Goal: Navigation & Orientation: Find specific page/section

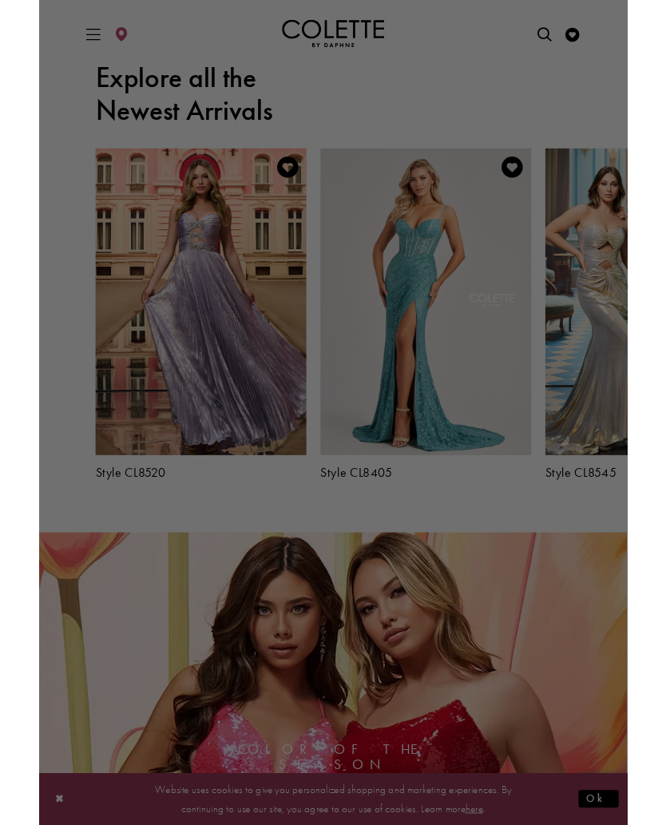
scroll to position [1562, 0]
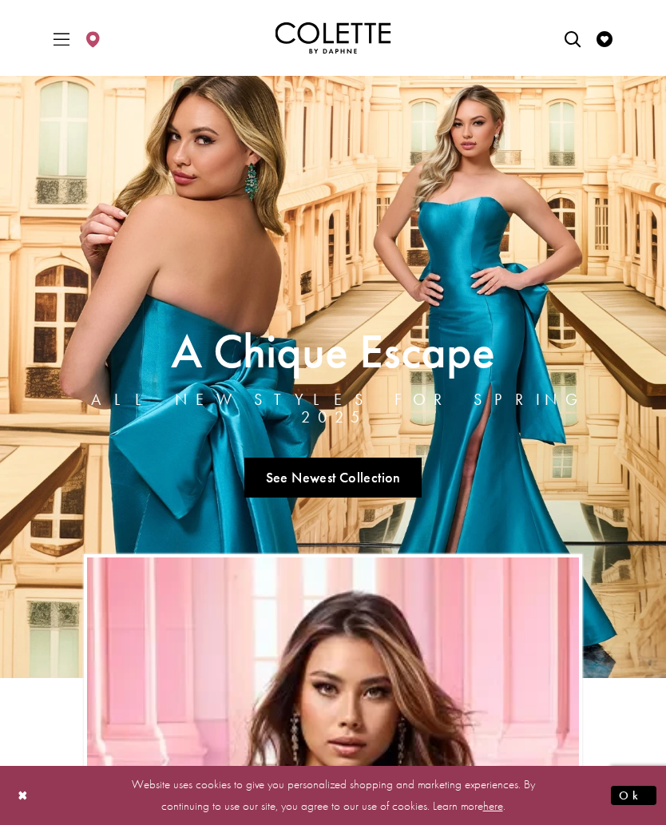
click at [664, 473] on link "Visit A Chique Escape All New Styles For Spring 2025 Page" at bounding box center [333, 377] width 666 height 602
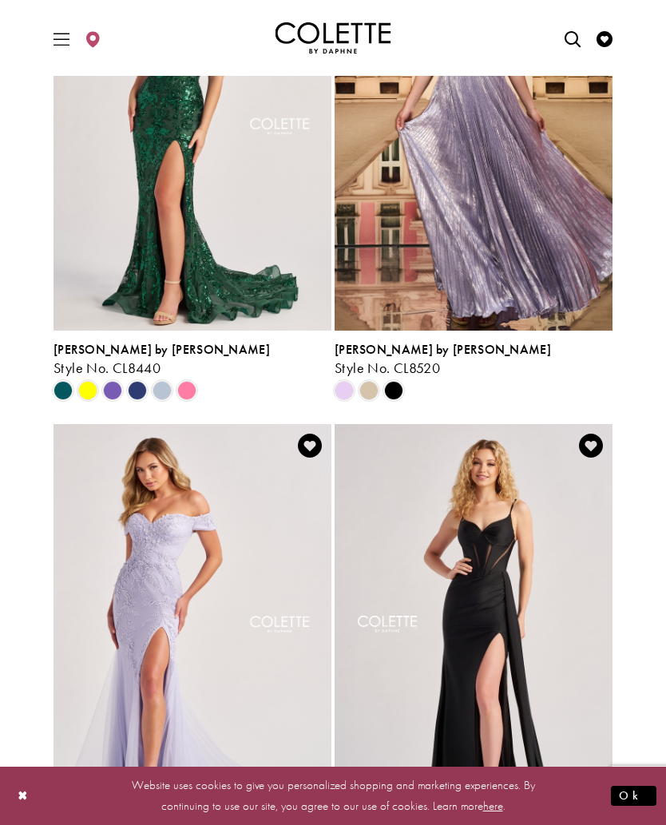
scroll to position [940, 0]
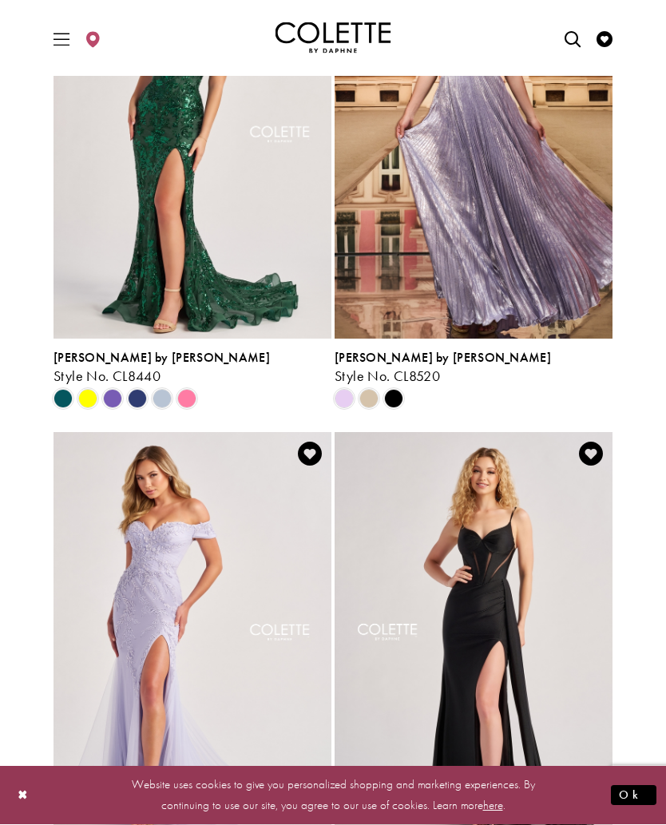
click at [57, 46] on icon "Toggle Main Navigation Menu" at bounding box center [61, 39] width 16 height 16
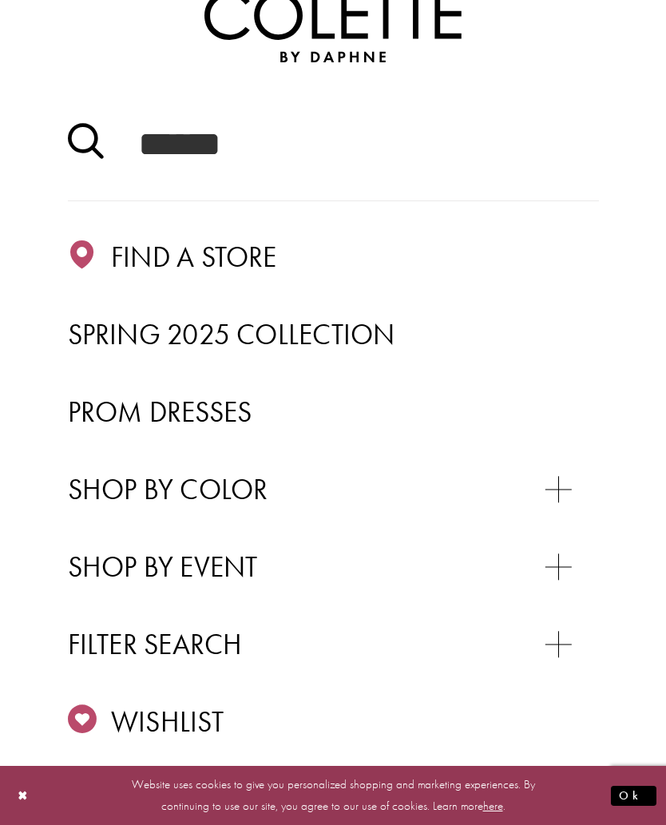
scroll to position [129, 0]
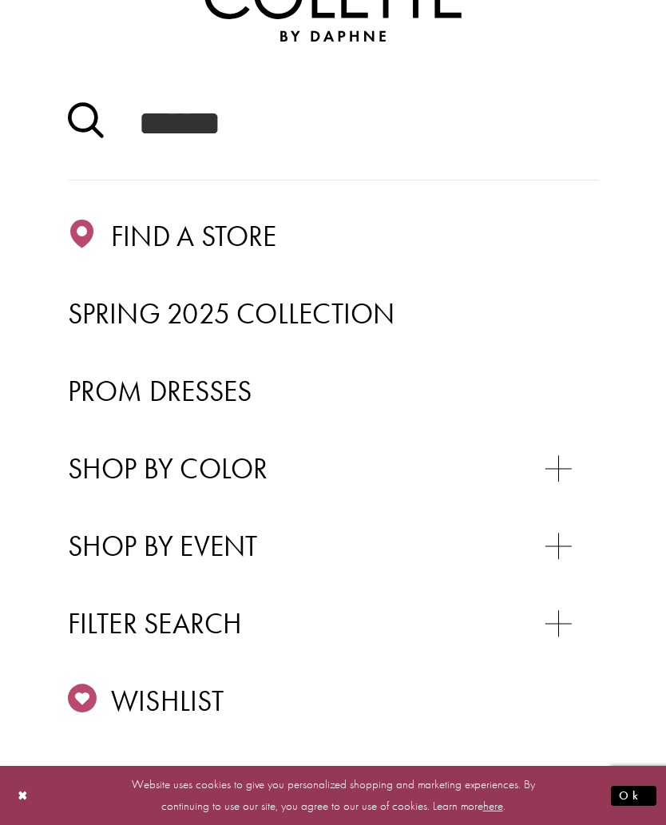
click at [350, 324] on span "Spring 2025 Collection" at bounding box center [231, 313] width 327 height 37
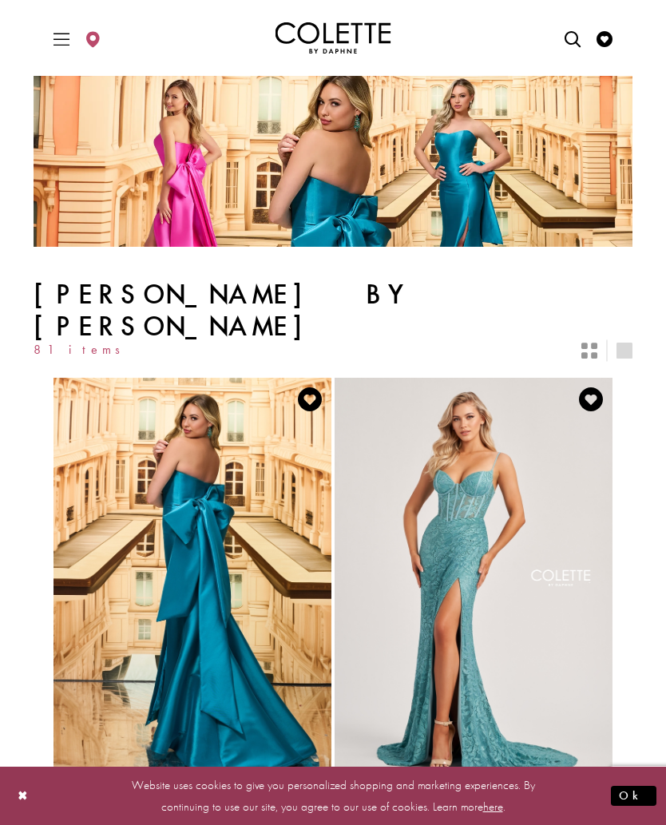
click at [65, 39] on icon "Toggle Main Navigation Menu" at bounding box center [61, 39] width 16 height 16
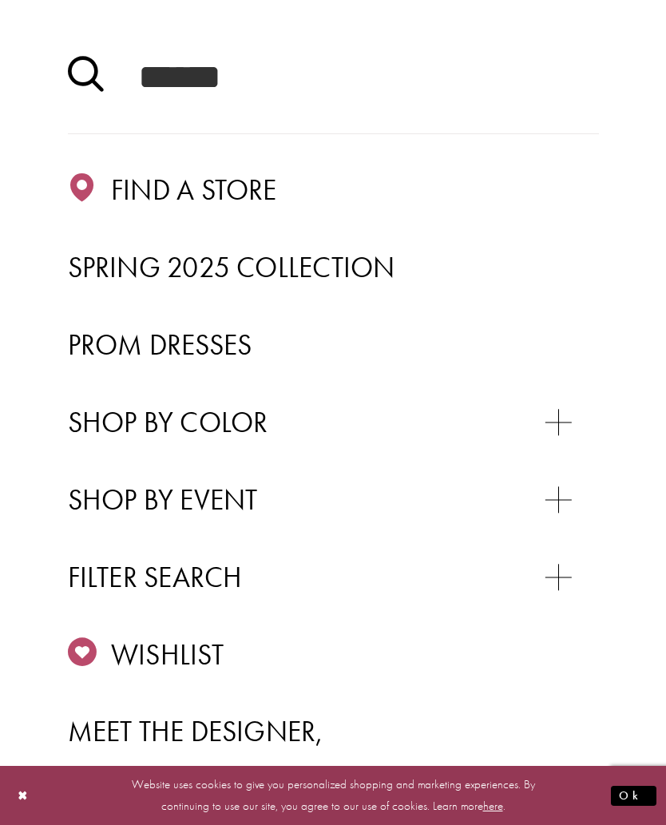
scroll to position [179, 0]
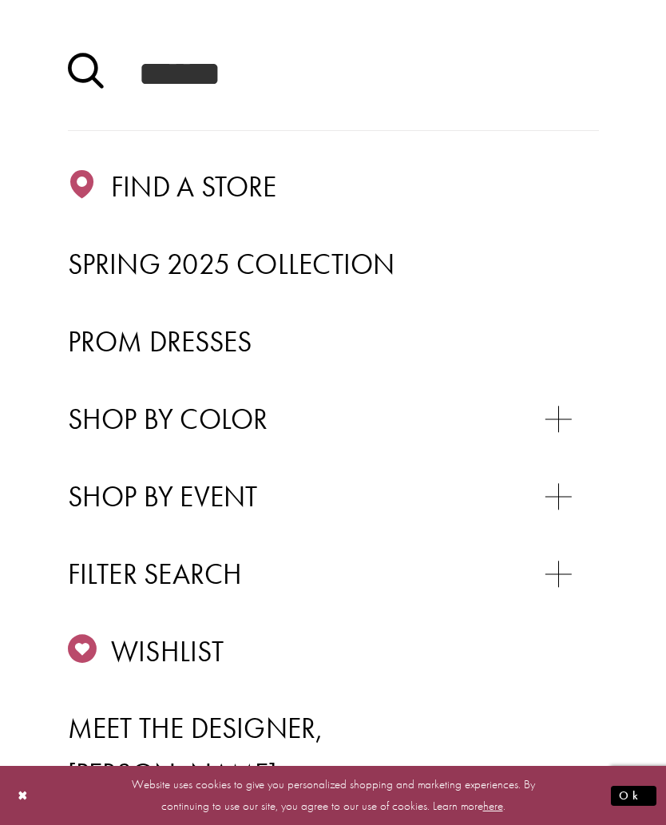
click at [338, 269] on span "Spring 2025 Collection" at bounding box center [231, 264] width 327 height 37
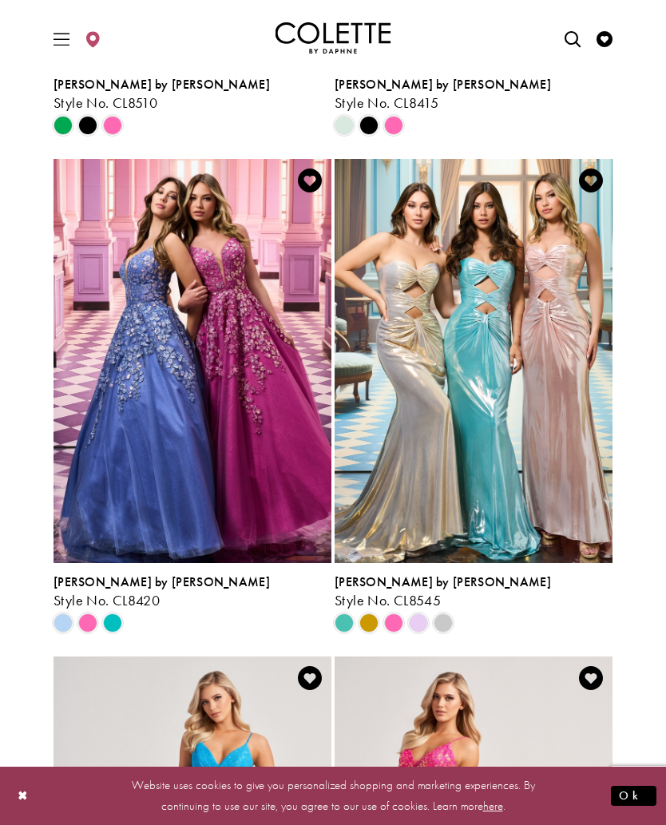
scroll to position [2121, 0]
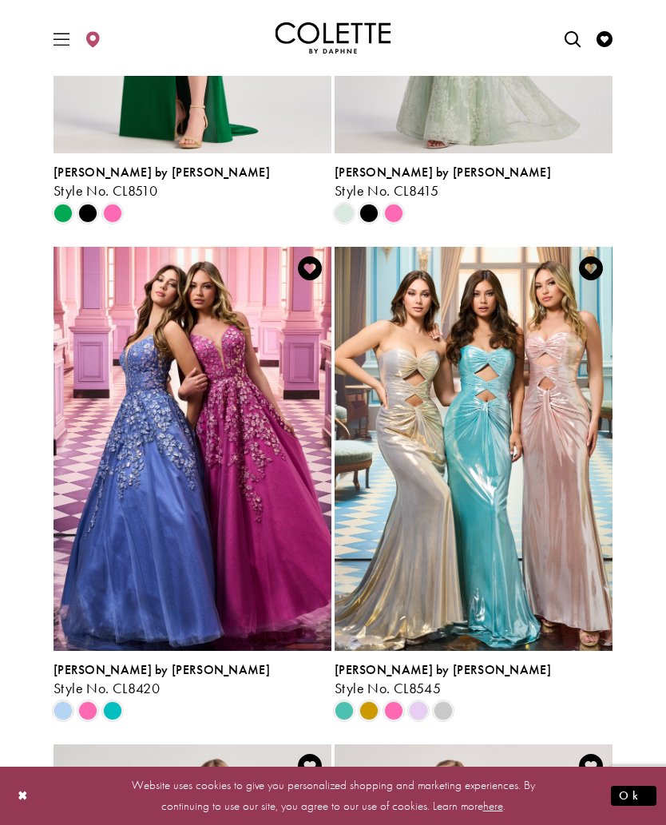
click at [51, 51] on span "Toggle Main Navigation Menu" at bounding box center [61, 38] width 24 height 44
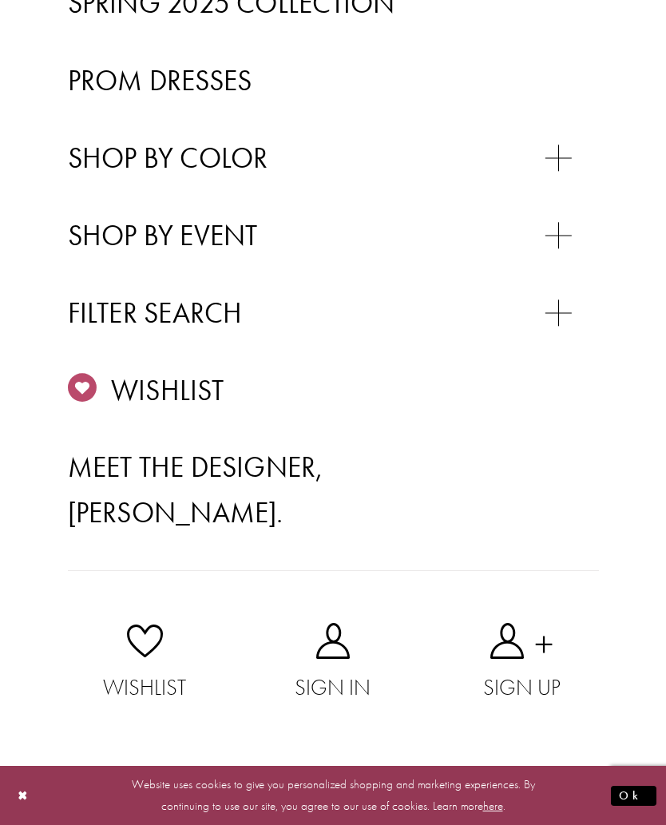
scroll to position [633, 0]
click at [265, 259] on span "EVENING DRESSES" at bounding box center [193, 275] width 200 height 32
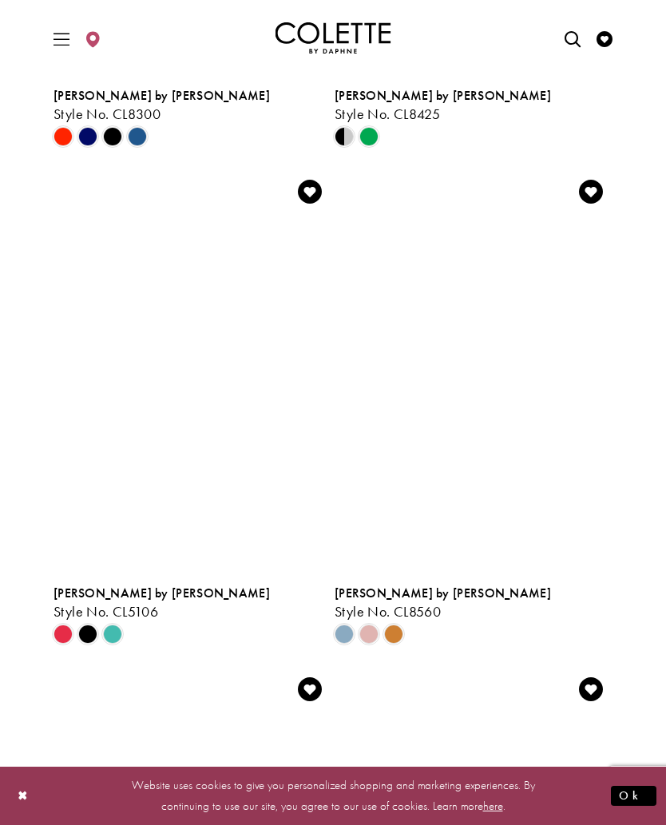
scroll to position [1941, 0]
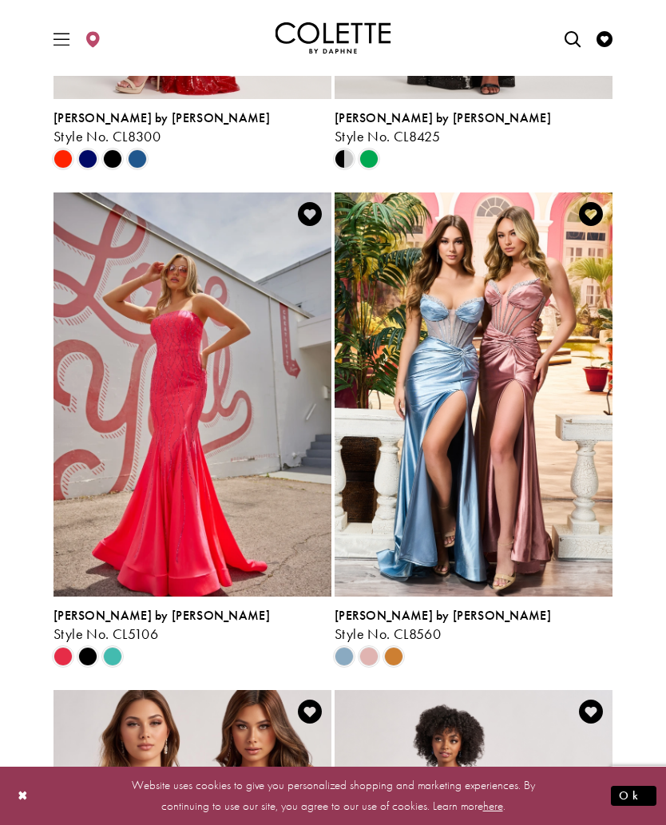
click at [60, 32] on icon "Toggle Main Navigation Menu" at bounding box center [61, 39] width 16 height 16
